Goal: Find specific fact: Find contact information

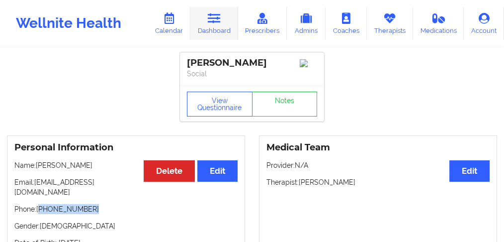
click at [221, 29] on link "Dashboard" at bounding box center [214, 23] width 48 height 33
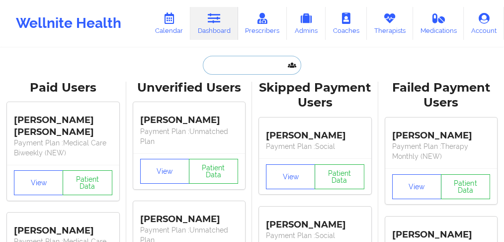
click at [230, 69] on input "text" at bounding box center [252, 65] width 98 height 19
paste input "[PERSON_NAME]"
type input "[PERSON_NAME]"
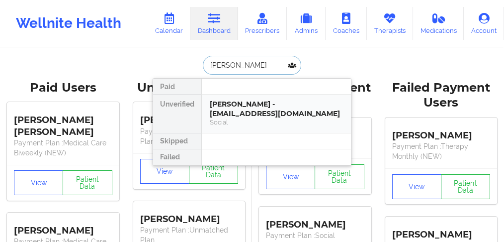
click at [231, 110] on div "[PERSON_NAME] - [EMAIL_ADDRESS][DOMAIN_NAME]" at bounding box center [276, 108] width 133 height 18
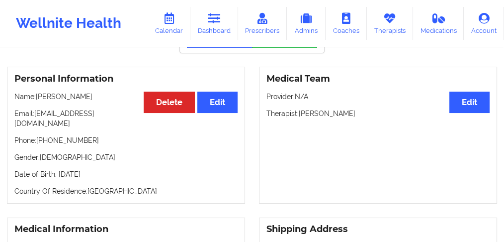
scroll to position [33, 0]
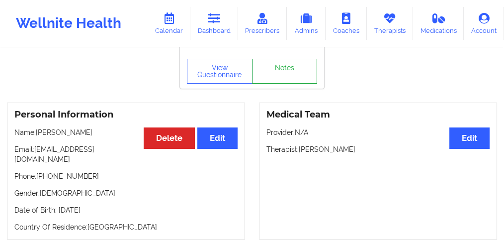
click at [263, 80] on link "Notes" at bounding box center [285, 71] width 66 height 25
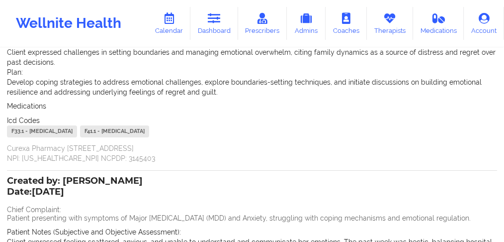
scroll to position [132, 0]
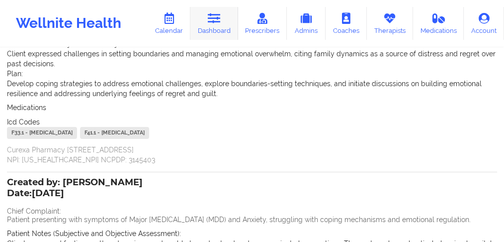
drag, startPoint x: 215, startPoint y: 25, endPoint x: 216, endPoint y: 32, distance: 7.5
click at [215, 25] on link "Dashboard" at bounding box center [214, 23] width 48 height 33
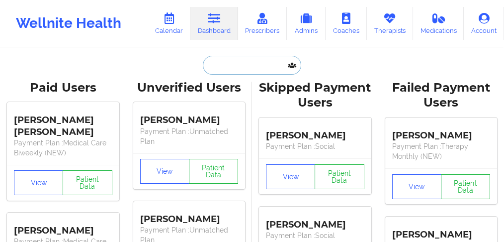
click at [230, 63] on input "text" at bounding box center [252, 65] width 98 height 19
paste input "[PERSON_NAME]"
type input "[PERSON_NAME]"
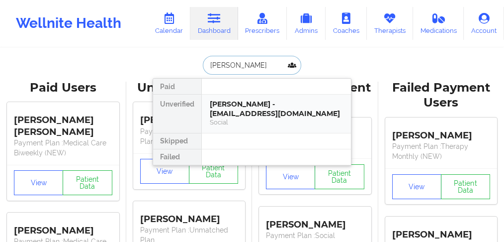
click at [224, 112] on div "[PERSON_NAME] - [EMAIL_ADDRESS][DOMAIN_NAME]" at bounding box center [276, 108] width 133 height 18
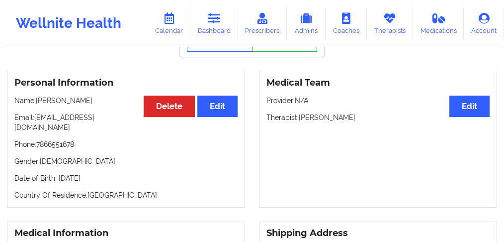
scroll to position [66, 0]
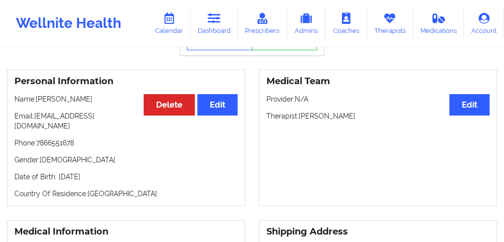
click at [59, 138] on p "Phone: [PHONE_NUMBER]" at bounding box center [125, 143] width 223 height 10
copy p "7866551678"
click at [98, 144] on div "Personal Information Edit Delete Name: [PERSON_NAME]: [EMAIL_ADDRESS][DOMAIN_NA…" at bounding box center [126, 137] width 238 height 137
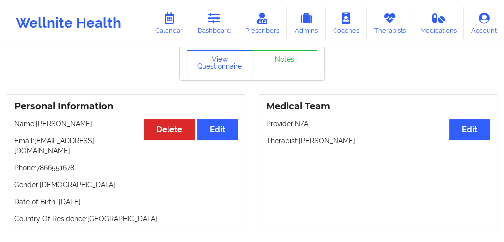
scroll to position [0, 0]
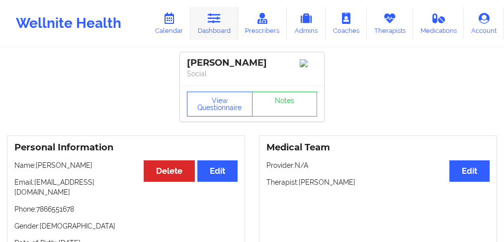
click at [212, 29] on link "Dashboard" at bounding box center [214, 23] width 48 height 33
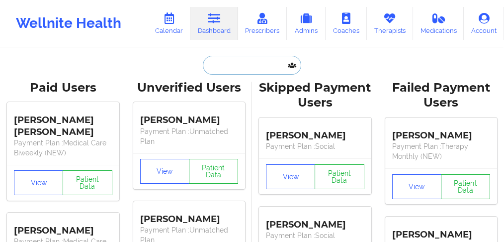
click at [217, 69] on input "text" at bounding box center [252, 65] width 98 height 19
paste input "[PERSON_NAME]"
type input "[PERSON_NAME]"
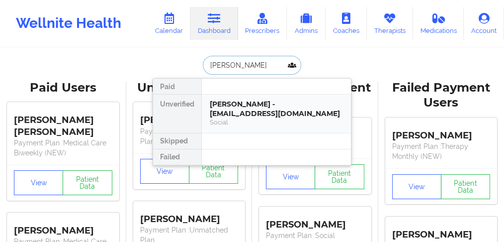
click at [232, 107] on div "[PERSON_NAME] - [EMAIL_ADDRESS][DOMAIN_NAME]" at bounding box center [276, 108] width 133 height 18
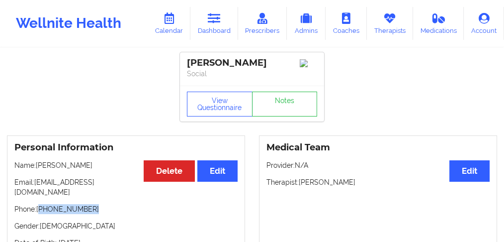
drag, startPoint x: 87, startPoint y: 202, endPoint x: 40, endPoint y: 205, distance: 46.8
click at [40, 205] on p "Phone: [PHONE_NUMBER]" at bounding box center [125, 209] width 223 height 10
copy p "[PHONE_NUMBER]"
click at [211, 24] on link "Dashboard" at bounding box center [214, 23] width 48 height 33
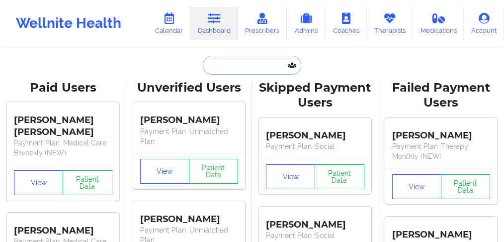
click at [220, 68] on input "text" at bounding box center [252, 65] width 98 height 19
paste input "[PERSON_NAME]"
type input "[PERSON_NAME]"
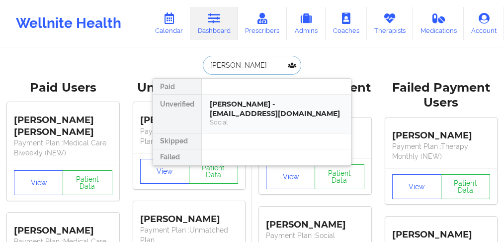
click at [261, 108] on div "[PERSON_NAME] - [EMAIL_ADDRESS][DOMAIN_NAME]" at bounding box center [276, 108] width 133 height 18
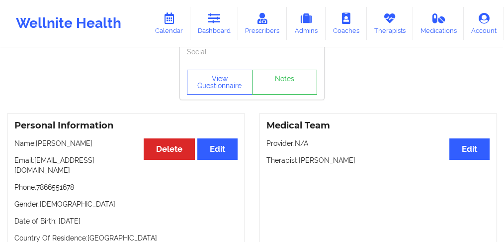
scroll to position [99, 0]
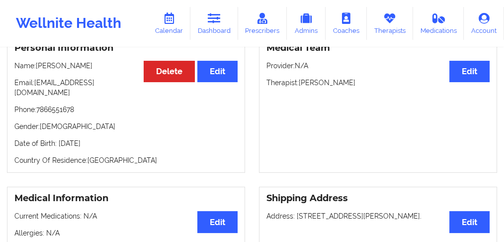
click at [59, 104] on p "Phone: [PHONE_NUMBER]" at bounding box center [125, 109] width 223 height 10
copy p "7866551678"
drag, startPoint x: 221, startPoint y: 30, endPoint x: 210, endPoint y: 42, distance: 16.6
click at [221, 30] on link "Dashboard" at bounding box center [214, 23] width 48 height 33
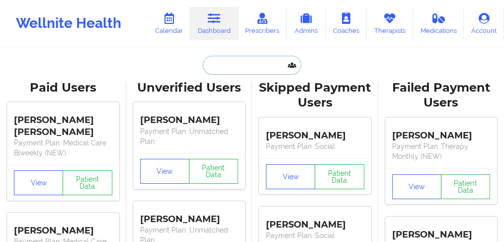
click at [240, 63] on input "text" at bounding box center [252, 65] width 98 height 19
paste input "[PERSON_NAME]"
type input "[PERSON_NAME]"
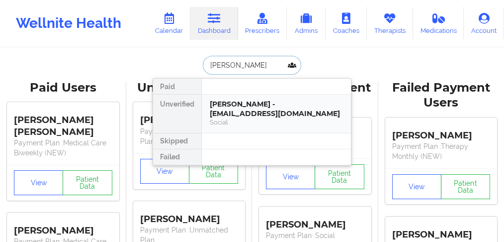
click at [237, 111] on div "[PERSON_NAME] - [EMAIL_ADDRESS][DOMAIN_NAME]" at bounding box center [276, 108] width 133 height 18
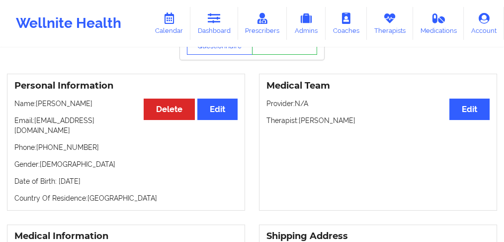
scroll to position [66, 0]
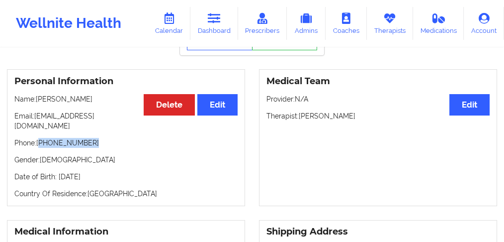
drag, startPoint x: 92, startPoint y: 136, endPoint x: 41, endPoint y: 135, distance: 51.2
click at [41, 138] on p "Phone: [PHONE_NUMBER]" at bounding box center [125, 143] width 223 height 10
copy p "[PHONE_NUMBER]"
